Goal: Navigation & Orientation: Find specific page/section

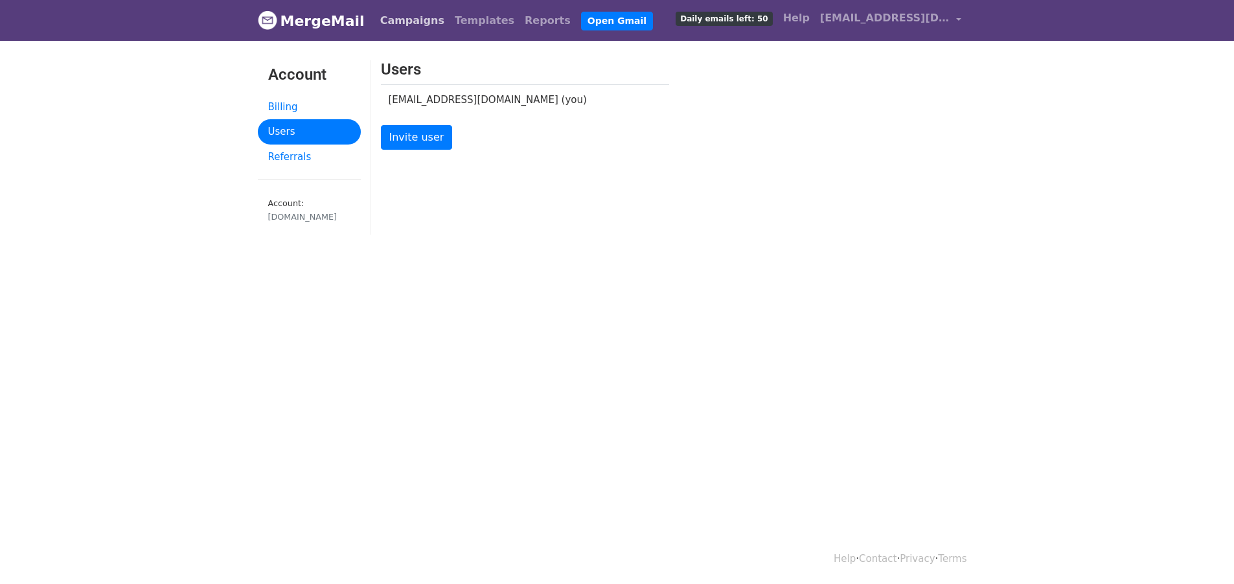
click at [403, 20] on link "Campaigns" at bounding box center [412, 21] width 75 height 26
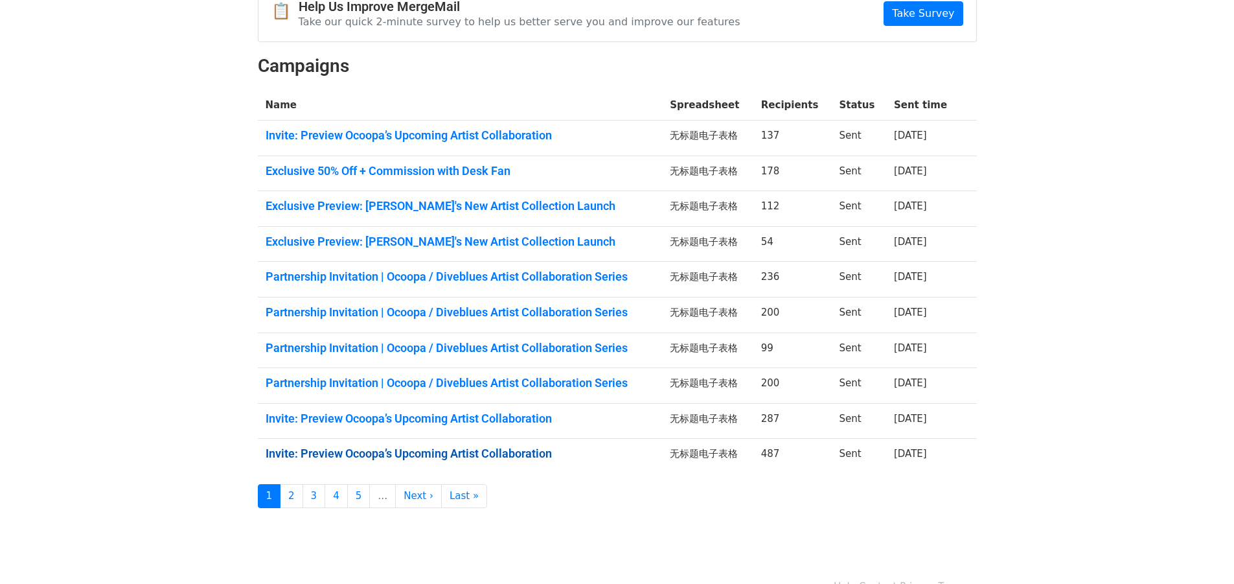
scroll to position [174, 0]
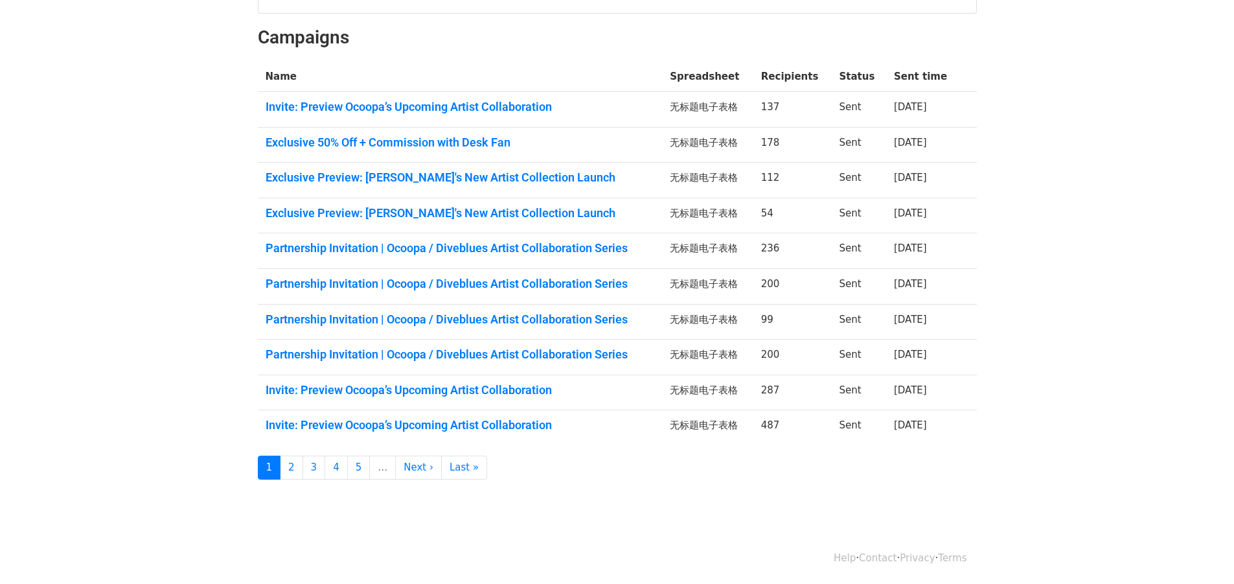
click at [1165, 326] on body "MergeMail Campaigns Templates Reports Open Gmail Daily emails left: 50 Help [EM…" at bounding box center [617, 178] width 1234 height 705
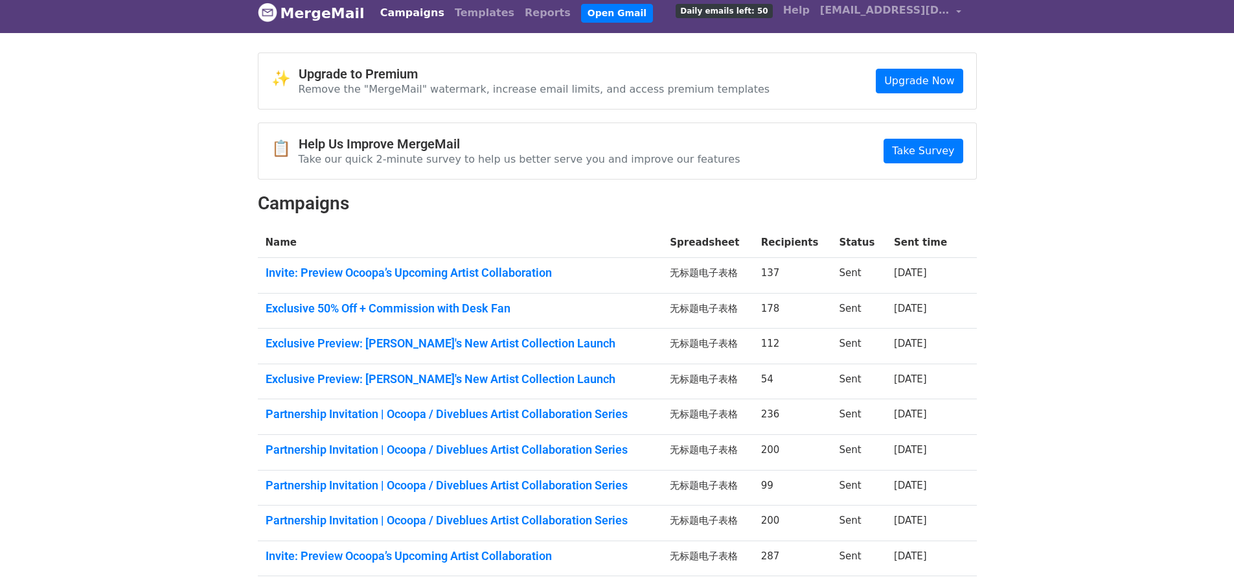
scroll to position [0, 0]
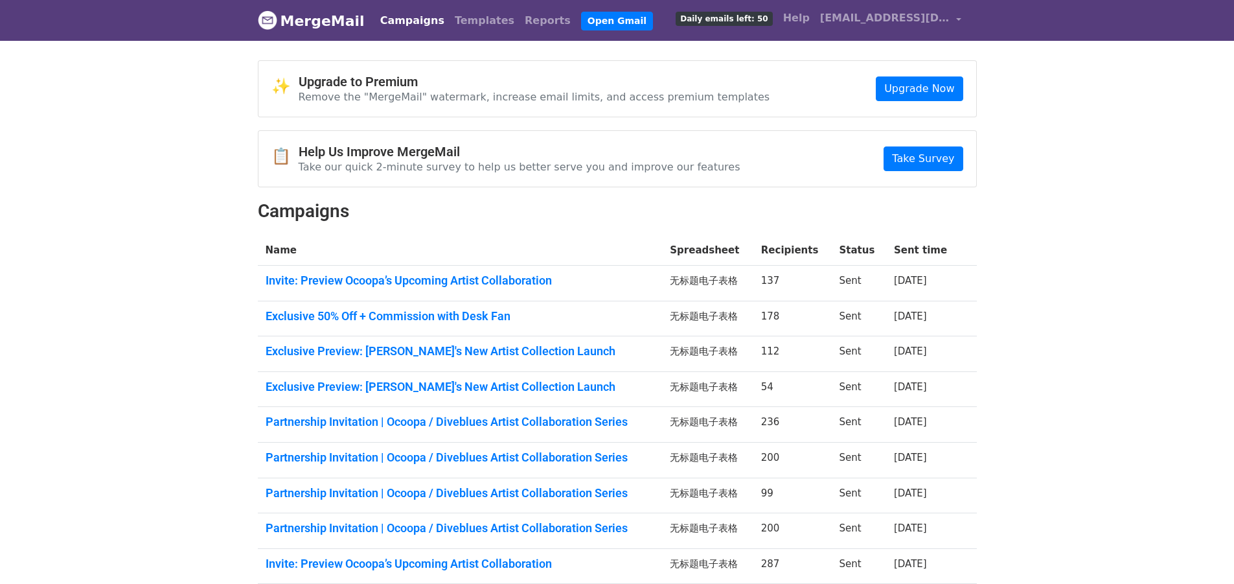
click at [1194, 223] on body "MergeMail Campaigns Templates Reports Open Gmail Daily emails left: 50 Help [EM…" at bounding box center [617, 352] width 1234 height 705
drag, startPoint x: 1173, startPoint y: 178, endPoint x: 1173, endPoint y: 110, distance: 67.4
click at [1173, 178] on body "MergeMail Campaigns Templates Reports Open Gmail Daily emails left: 50 Help [EM…" at bounding box center [617, 352] width 1234 height 705
